Goal: Task Accomplishment & Management: Manage account settings

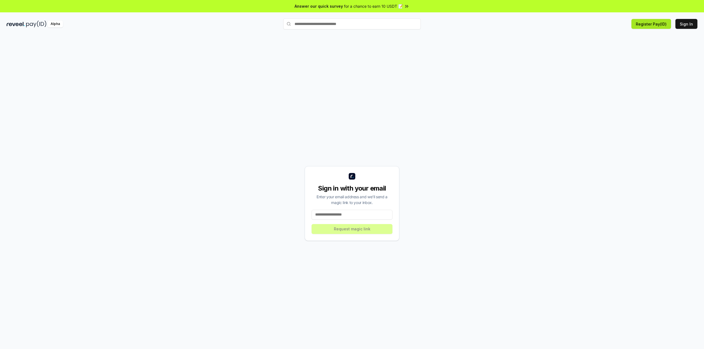
click at [659, 27] on button "Register Pay(ID)" at bounding box center [651, 24] width 40 height 10
click at [682, 23] on button "Sign In" at bounding box center [686, 24] width 22 height 10
click at [352, 212] on input at bounding box center [352, 215] width 81 height 10
click at [0, 160] on div "Sign in with your email Enter your email address and we’ll send a magic link to…" at bounding box center [352, 198] width 704 height 334
click at [681, 24] on button "Sign In" at bounding box center [686, 24] width 22 height 10
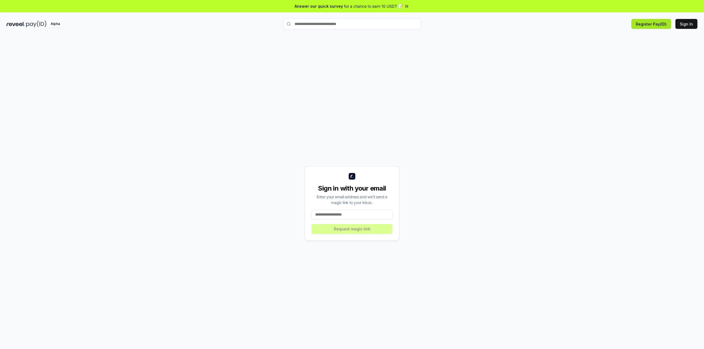
click at [646, 24] on button "Register Pay(ID)" at bounding box center [651, 24] width 40 height 10
click at [684, 24] on button "Sign In" at bounding box center [686, 24] width 22 height 10
click at [348, 218] on input at bounding box center [352, 215] width 81 height 10
type input "**********"
click at [361, 238] on div "**********" at bounding box center [352, 203] width 95 height 75
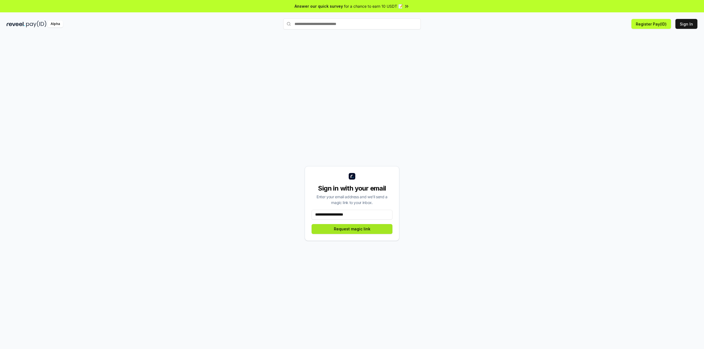
click at [365, 233] on button "Request magic link" at bounding box center [352, 229] width 81 height 10
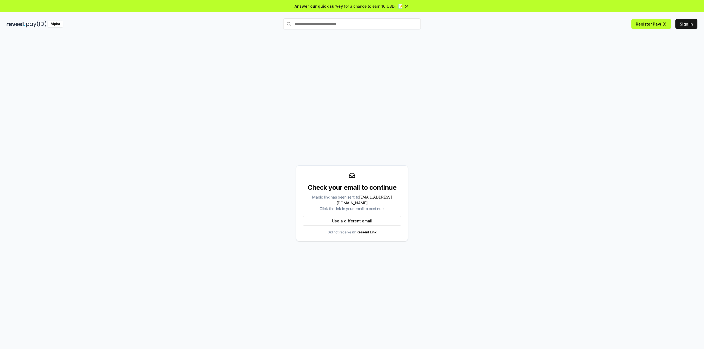
click at [403, 208] on div "Check your email to continue Magic link has been sent to q419489552@gmail.com C…" at bounding box center [352, 204] width 112 height 76
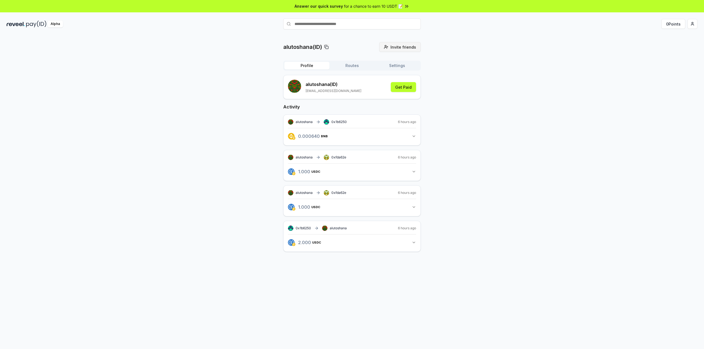
click at [396, 49] on span "Invite friends" at bounding box center [403, 47] width 26 height 6
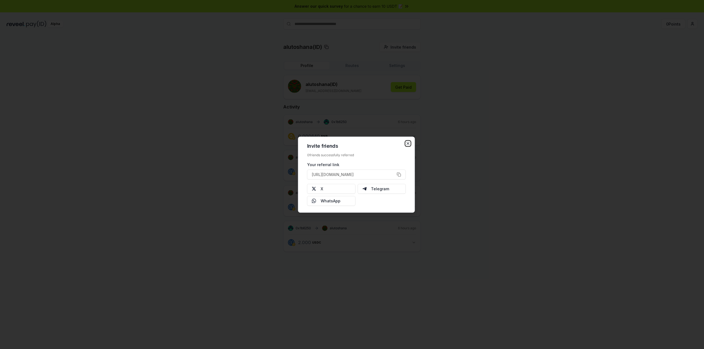
click at [408, 142] on icon "button" at bounding box center [408, 143] width 4 height 4
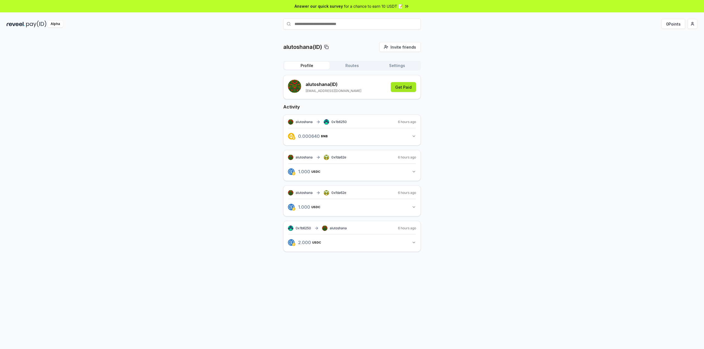
drag, startPoint x: 463, startPoint y: 88, endPoint x: 395, endPoint y: 86, distance: 68.2
click at [448, 122] on div "alutoshana(ID) Invite friends Invite Profile Routes Settings alutoshana (ID) q4…" at bounding box center [352, 151] width 691 height 219
click at [399, 46] on span "Invite friends" at bounding box center [403, 47] width 26 height 6
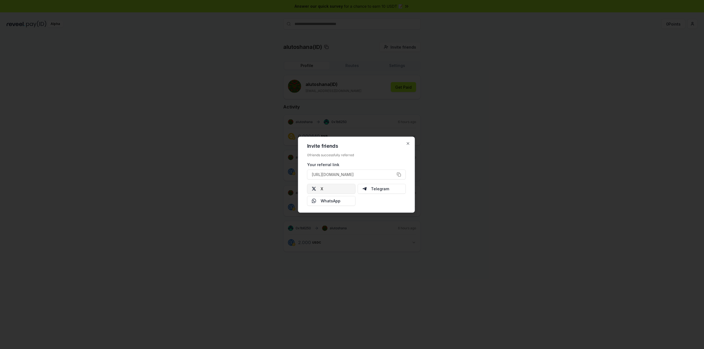
click at [349, 189] on button "X" at bounding box center [331, 189] width 48 height 10
click at [398, 175] on button "[URL][DOMAIN_NAME]" at bounding box center [356, 175] width 99 height 10
click at [354, 175] on span "[URL][DOMAIN_NAME]" at bounding box center [333, 175] width 42 height 6
click at [408, 142] on icon "button" at bounding box center [408, 143] width 4 height 4
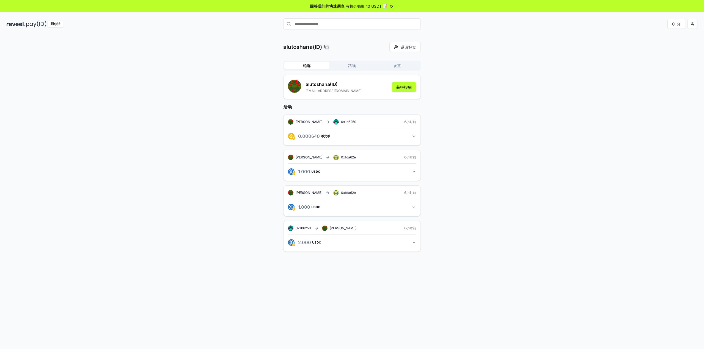
click at [361, 66] on button "路线" at bounding box center [351, 66] width 45 height 8
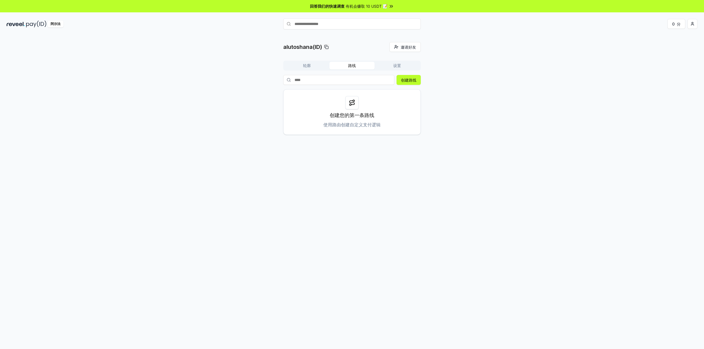
click at [399, 67] on font "设置" at bounding box center [397, 65] width 8 height 5
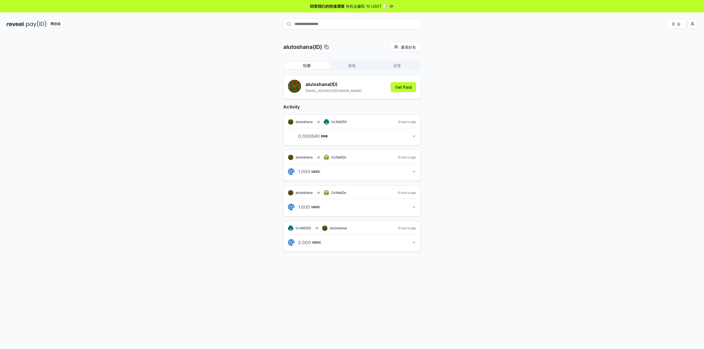
click at [312, 65] on button "轮廓" at bounding box center [306, 66] width 45 height 8
click at [395, 48] on button "邀请好友 邀请" at bounding box center [404, 47] width 31 height 10
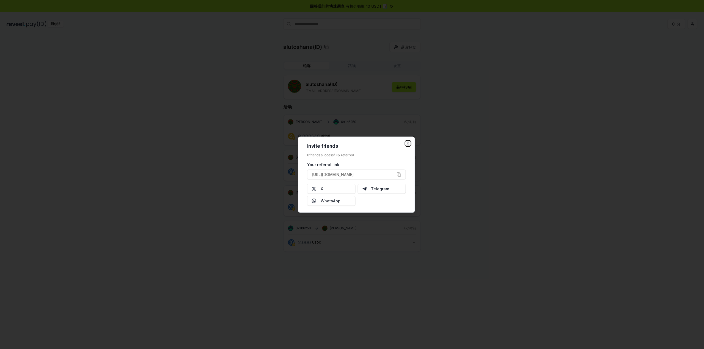
click at [407, 144] on icon "button" at bounding box center [408, 143] width 2 height 2
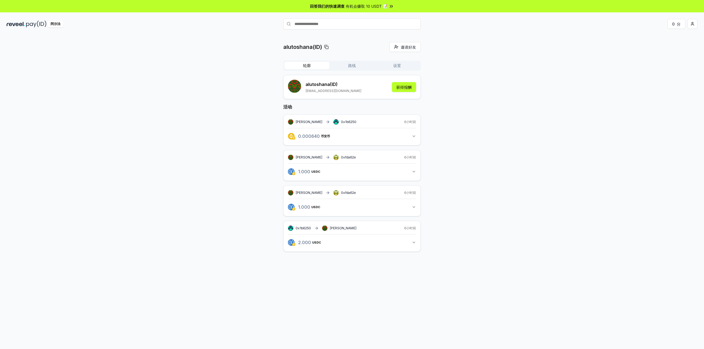
click at [413, 42] on div "alutoshana(ID) 邀请好友 邀请 轮廓 路线 设置 alutoshana (ID) q419489552@gmail.com 获得报酬 活动 阿卢…" at bounding box center [352, 198] width 704 height 334
click at [413, 47] on font "邀请好友" at bounding box center [408, 47] width 15 height 5
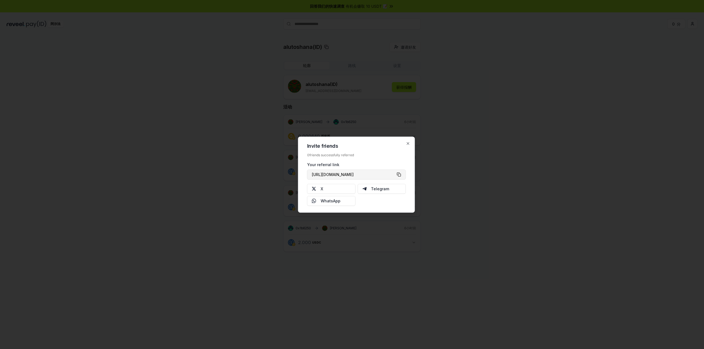
click at [374, 178] on button "https://reveel.id/refer/alutoshana" at bounding box center [356, 175] width 99 height 10
click at [347, 192] on button "十" at bounding box center [331, 189] width 48 height 10
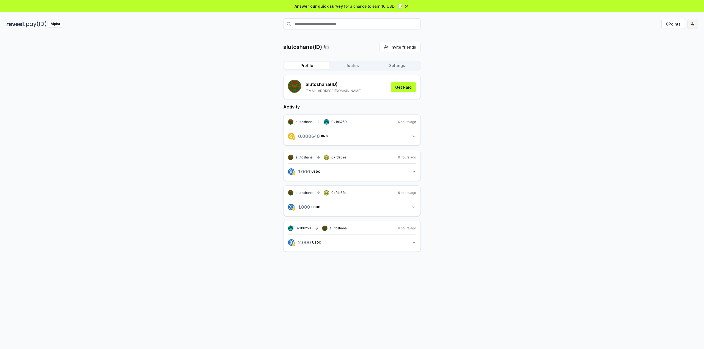
click at [692, 25] on html "Answer our quick survey for a chance to earn 10 USDT 📝 Alpha 0 Points alutoshan…" at bounding box center [352, 174] width 704 height 349
click at [677, 23] on font "分" at bounding box center [679, 24] width 4 height 5
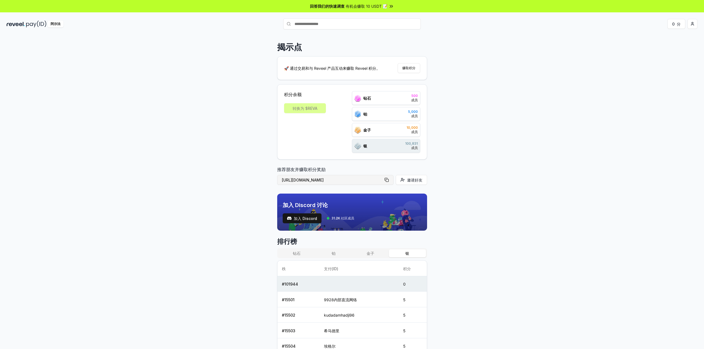
click at [386, 181] on button "[URL][DOMAIN_NAME]" at bounding box center [335, 180] width 116 height 10
click at [365, 180] on button "[URL][DOMAIN_NAME]" at bounding box center [335, 180] width 116 height 10
click at [406, 178] on button "邀请好友" at bounding box center [411, 180] width 31 height 10
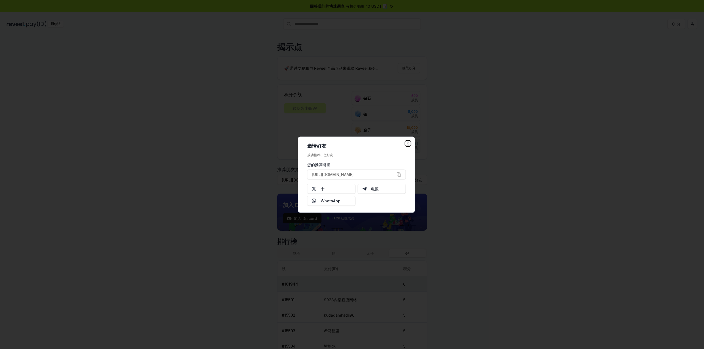
click at [409, 144] on icon "button" at bounding box center [408, 143] width 4 height 4
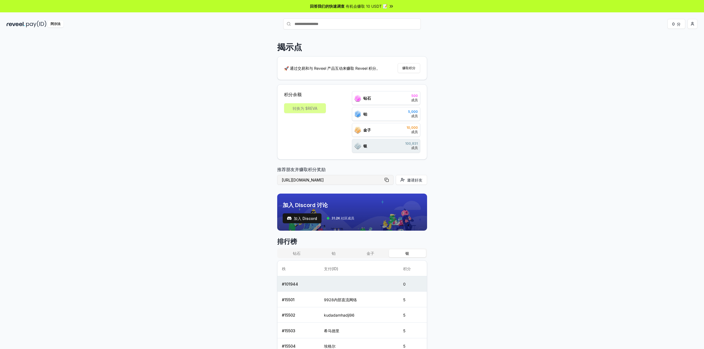
click at [346, 180] on button "[URL][DOMAIN_NAME]" at bounding box center [335, 180] width 116 height 10
click at [389, 180] on button "[URL][DOMAIN_NAME]" at bounding box center [335, 180] width 116 height 10
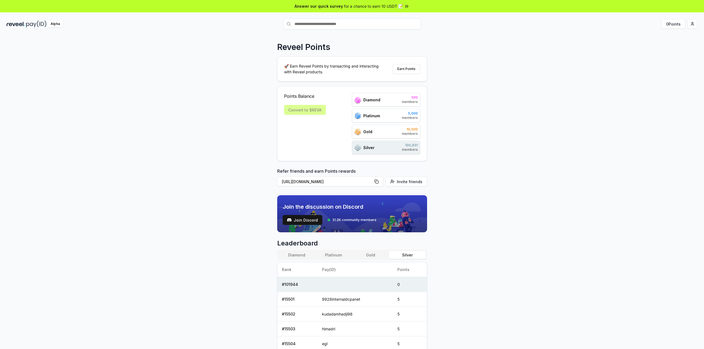
click at [366, 26] on input "text" at bounding box center [351, 23] width 137 height 11
click at [690, 23] on html "Answer our quick survey for a chance to earn 10 USDT 📝 Alpha 0 Points Reveel Po…" at bounding box center [352, 174] width 704 height 349
click at [299, 111] on html "Answer our quick survey for a chance to earn 10 USDT 📝 Alpha 0 Points Reveel Po…" at bounding box center [352, 174] width 704 height 349
click at [401, 183] on span "Invite friends" at bounding box center [410, 182] width 26 height 6
